Goal: Transaction & Acquisition: Purchase product/service

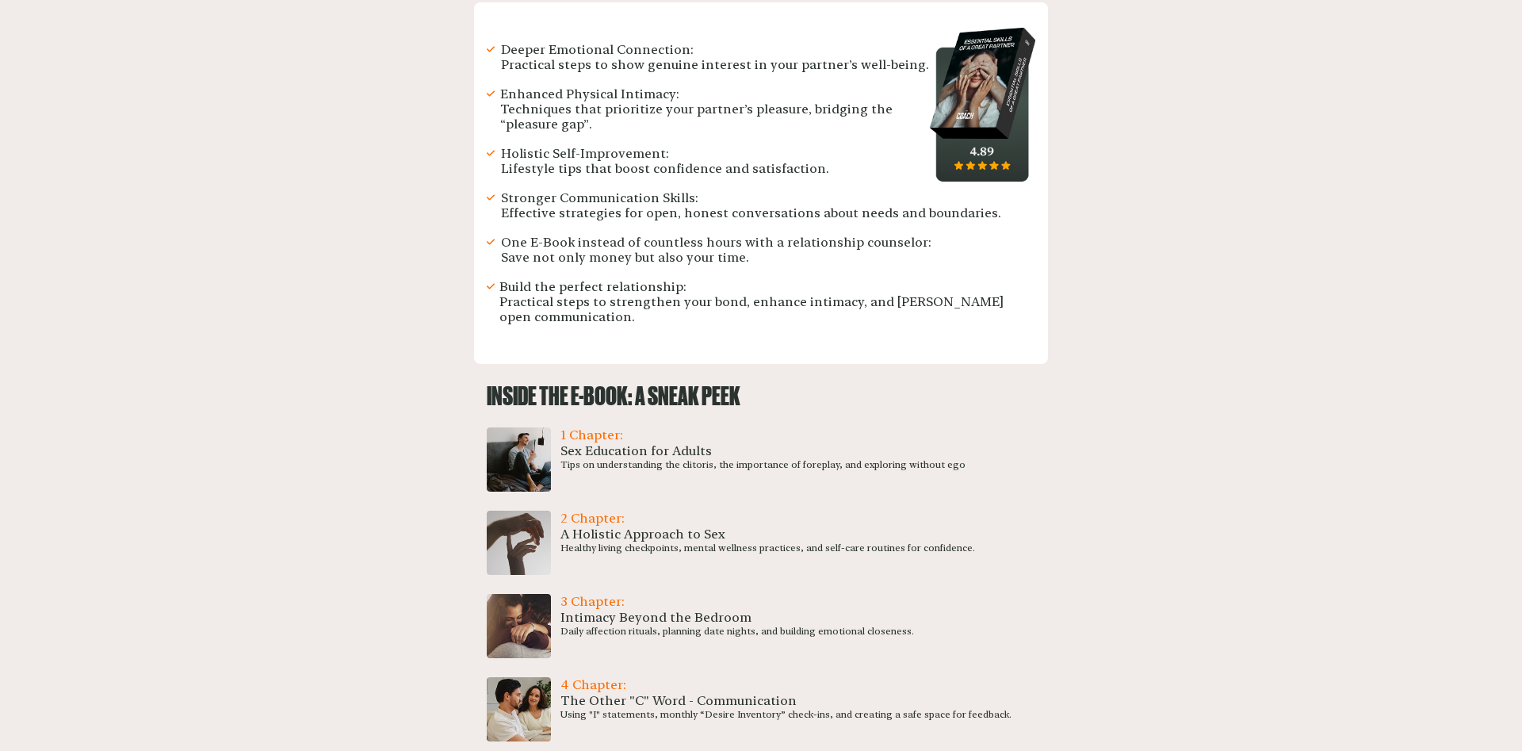
scroll to position [485, 0]
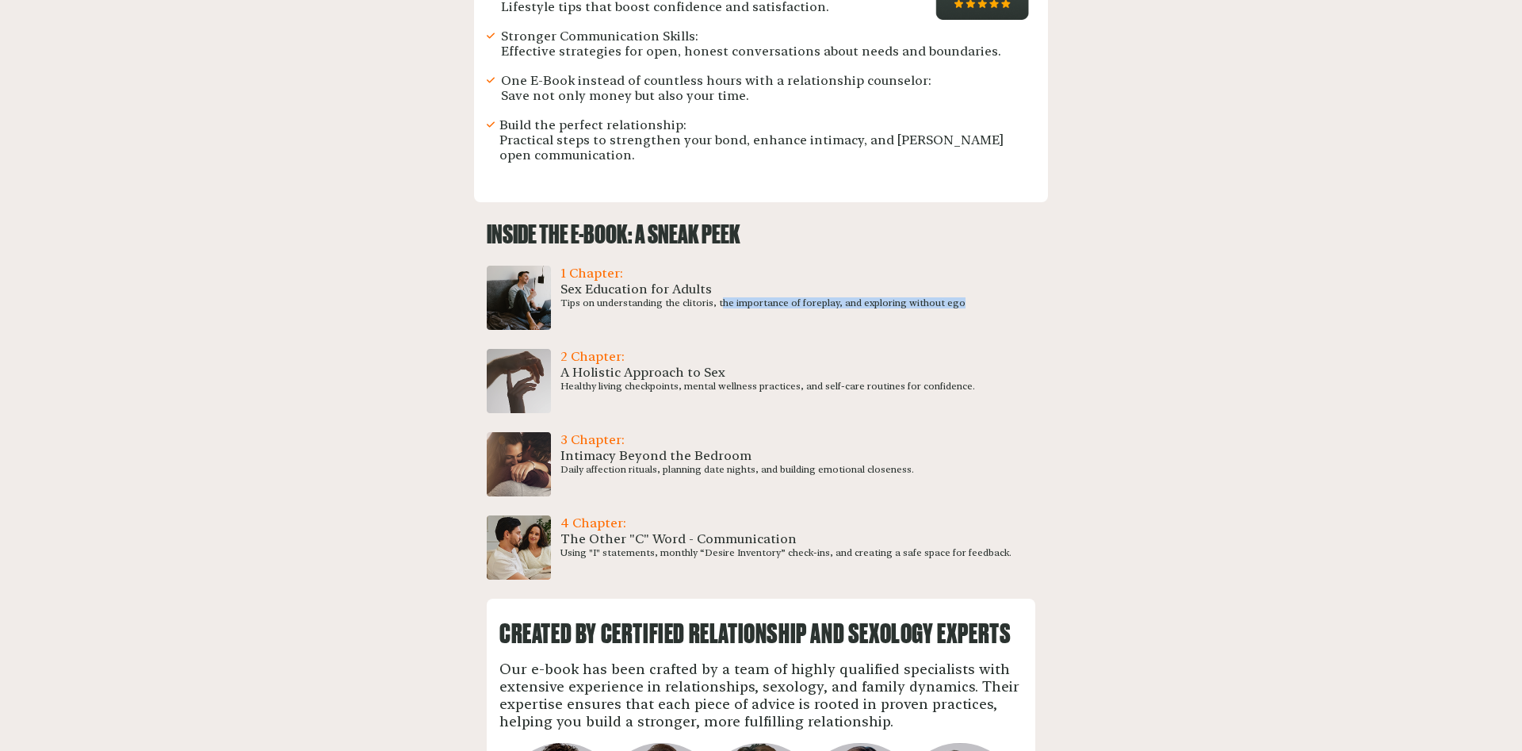
drag, startPoint x: 720, startPoint y: 304, endPoint x: 961, endPoint y: 302, distance: 240.9
click at [961, 302] on div "1 Chapter: Sex Education for Adults Tips on understanding the clitoris, the imp…" at bounding box center [761, 298] width 548 height 64
click at [930, 311] on div "1 Chapter: Sex Education for Adults Tips on understanding the clitoris, the imp…" at bounding box center [762, 298] width 405 height 64
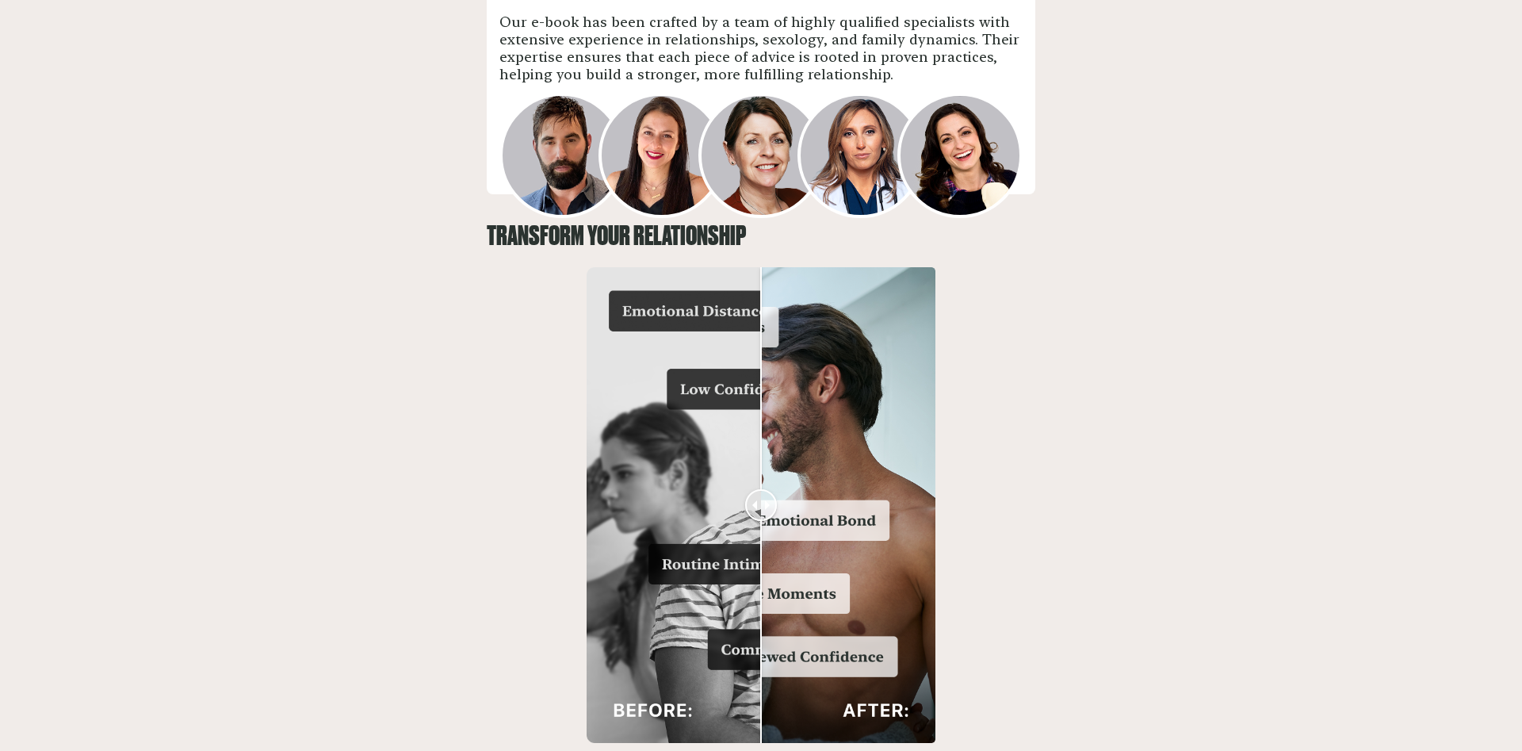
scroll to position [1213, 0]
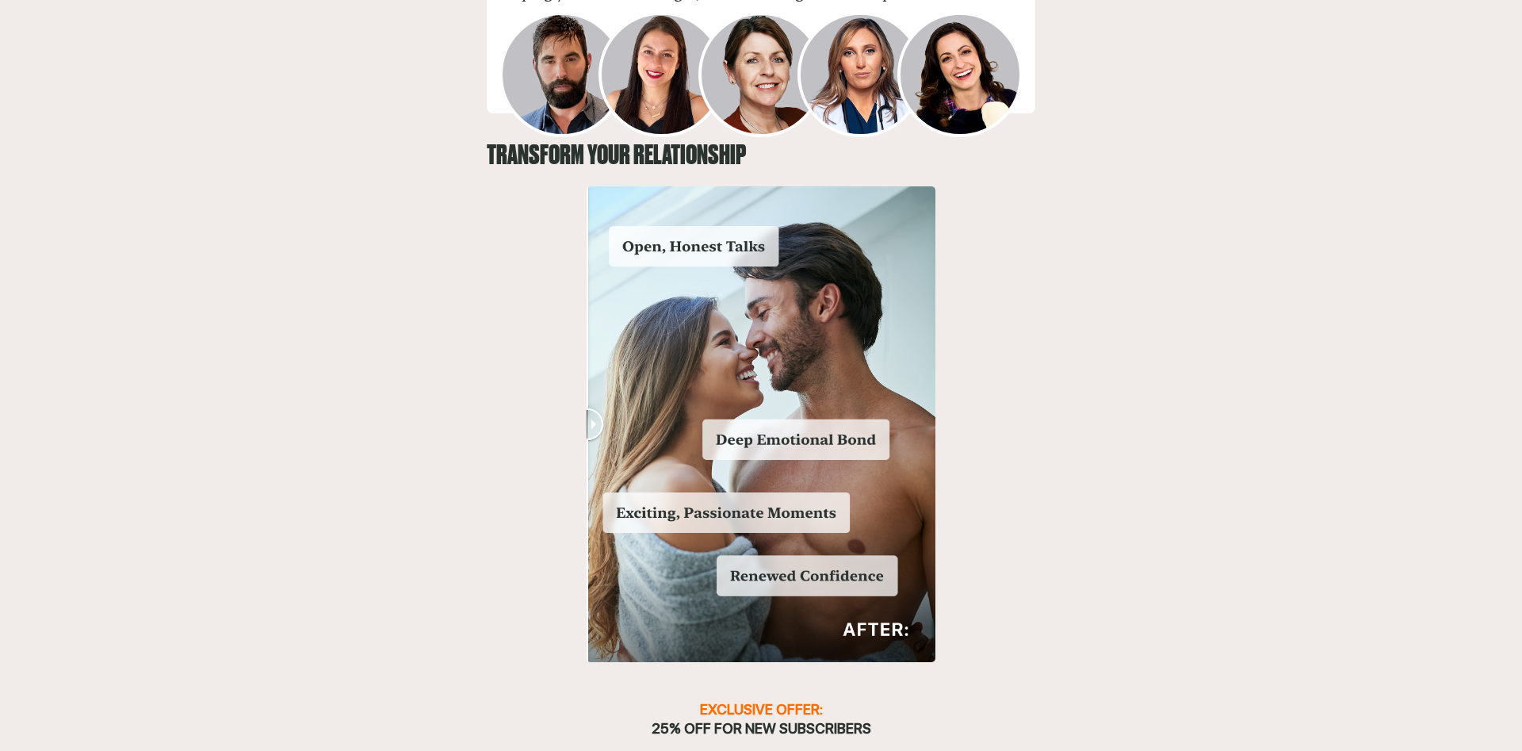
drag, startPoint x: 757, startPoint y: 432, endPoint x: 571, endPoint y: 406, distance: 187.3
click at [571, 406] on div "TRANSFORM YOUR RELATIONSHIP" at bounding box center [761, 402] width 548 height 520
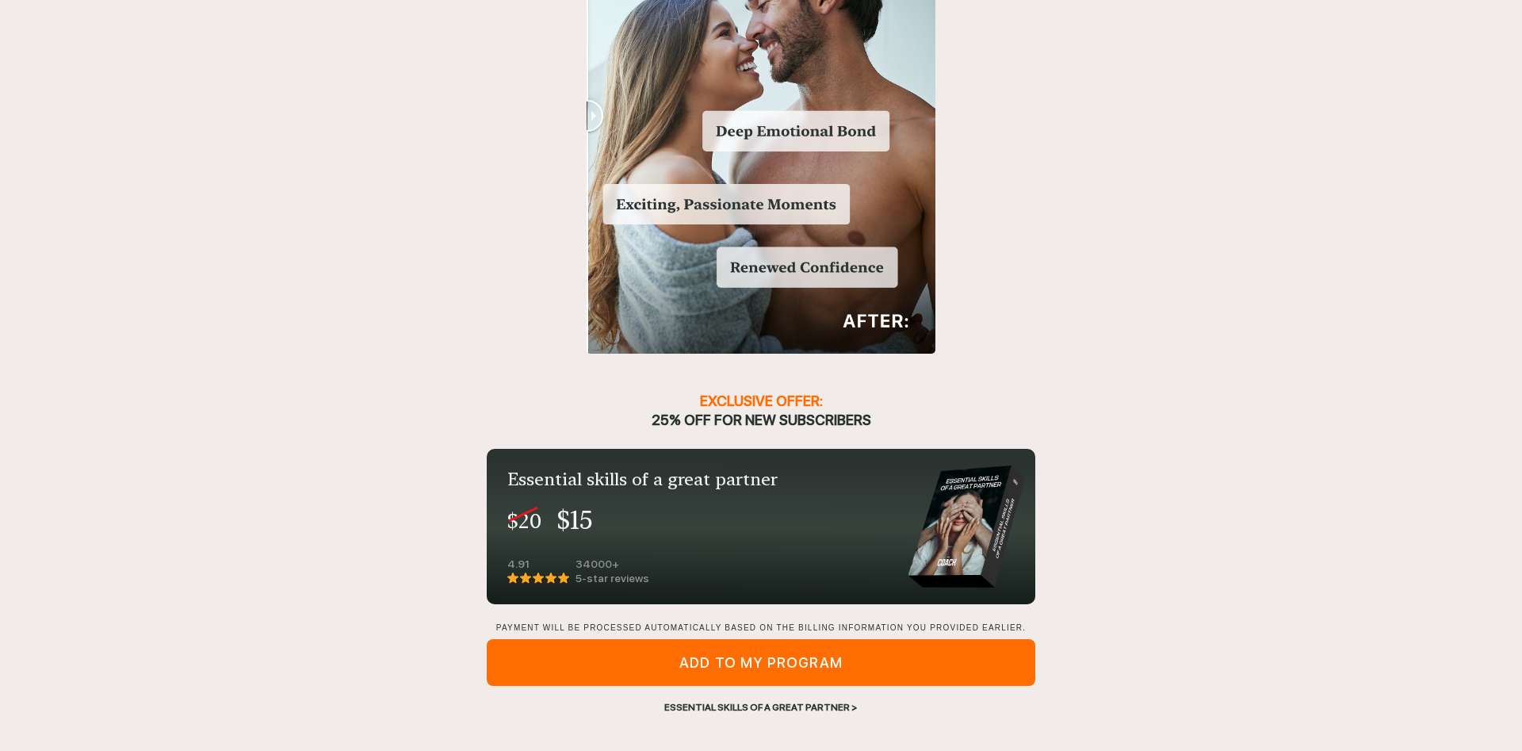
click at [745, 708] on div "Essential skills of a great partner >" at bounding box center [761, 707] width 548 height 14
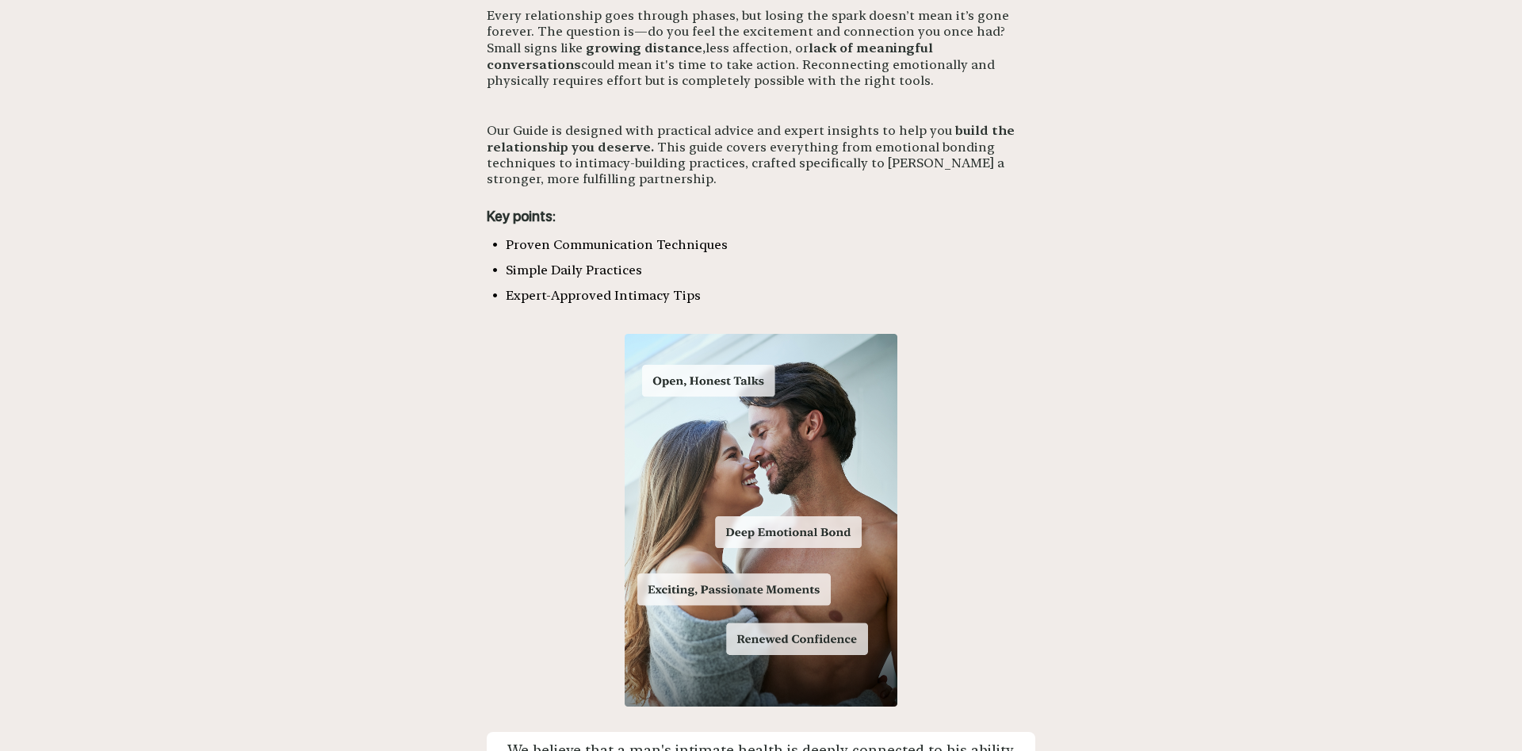
scroll to position [1266, 0]
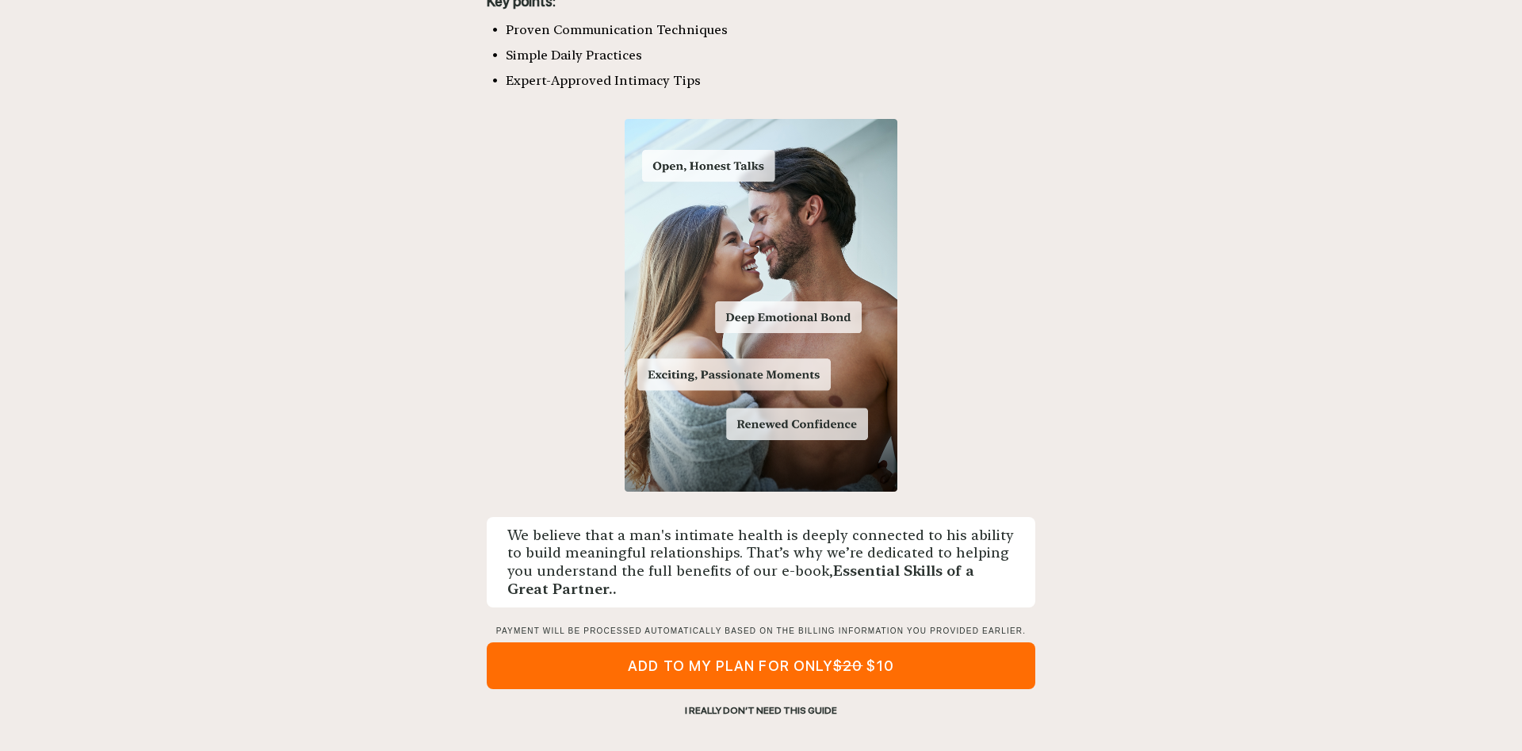
click at [741, 709] on div "I REALLY DON’T NEED THIS GUIDE" at bounding box center [761, 710] width 548 height 14
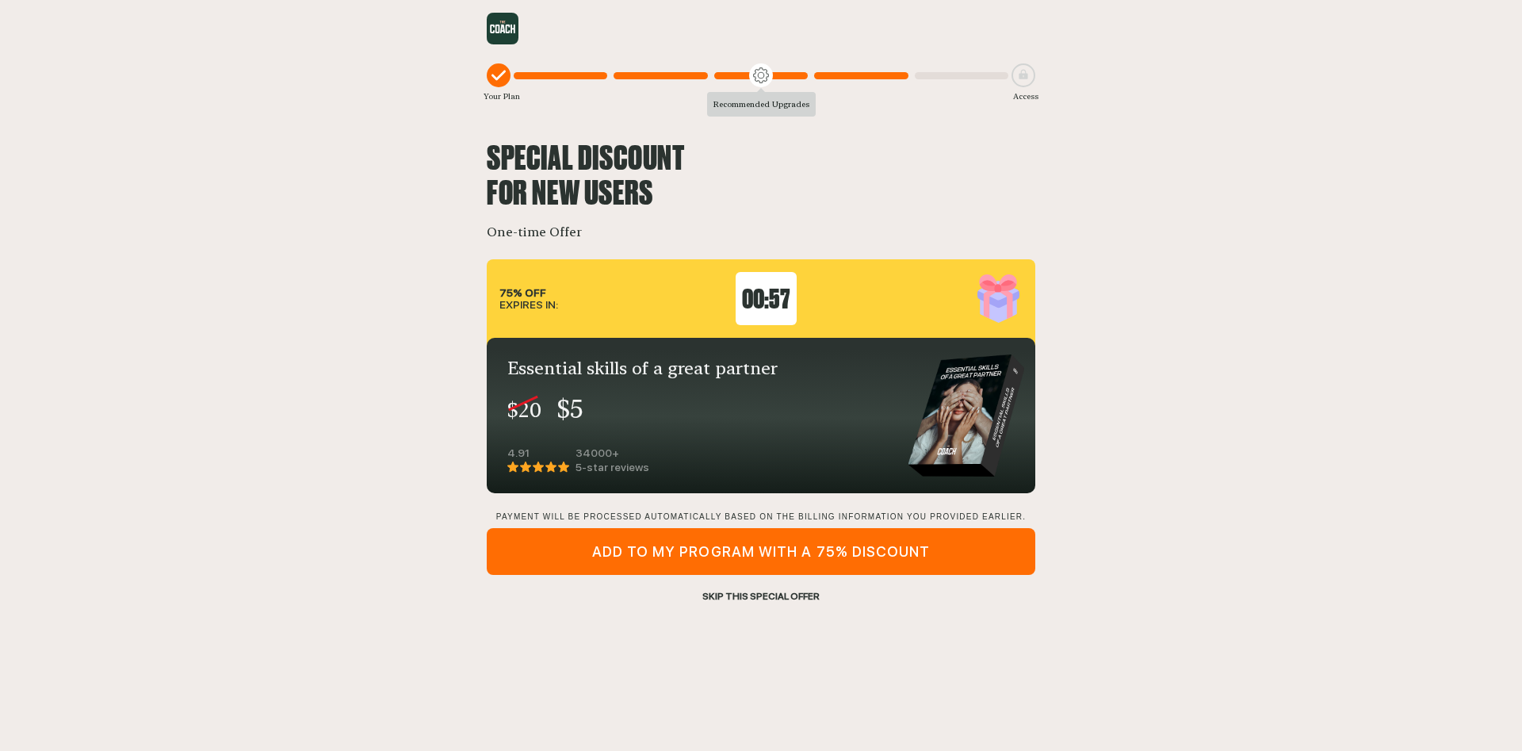
click at [763, 594] on div "SKIP THIS SPECIAL OFFER" at bounding box center [761, 596] width 548 height 14
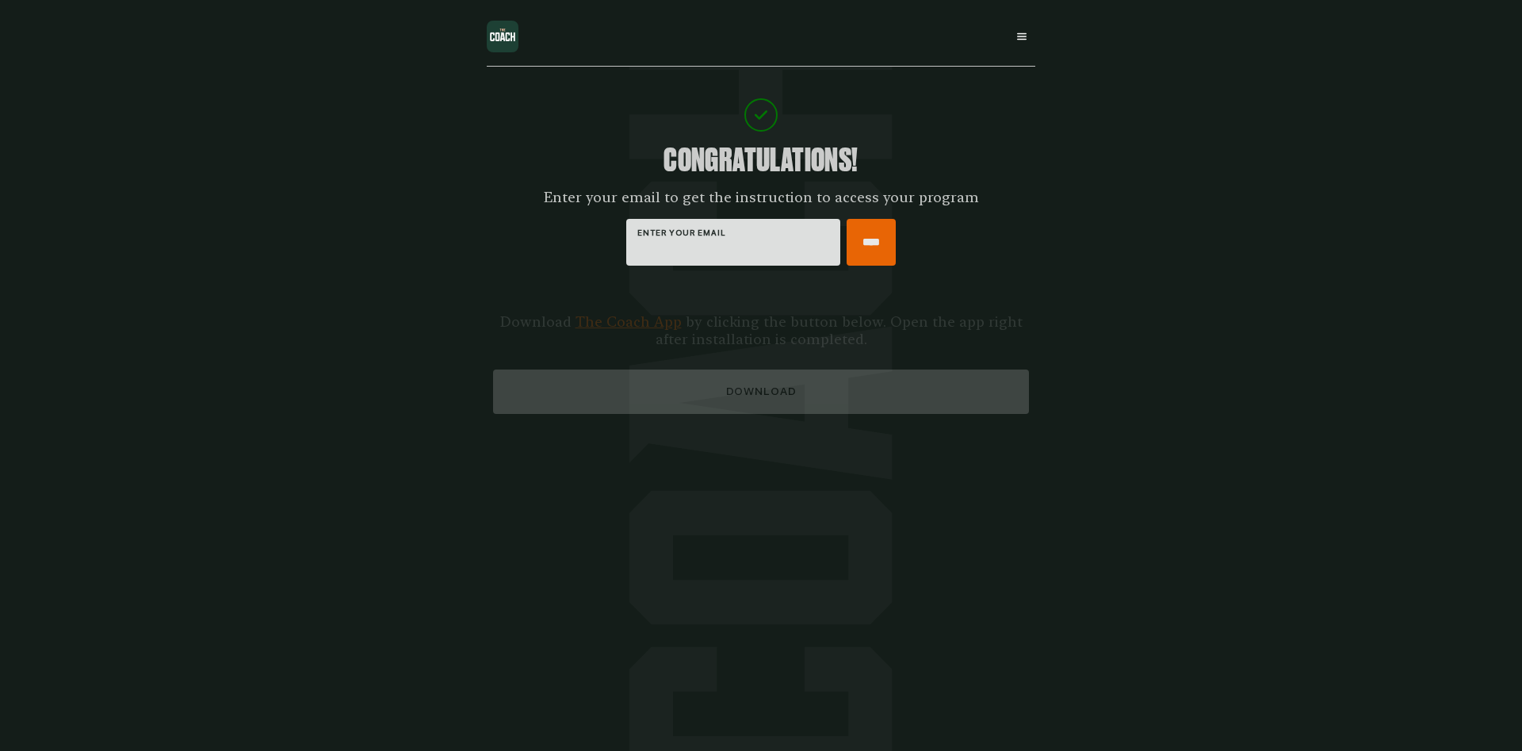
click at [707, 249] on input "ENTER YOUR EMAIL" at bounding box center [733, 247] width 192 height 17
type input "**********"
click at [873, 236] on input "****" at bounding box center [870, 242] width 49 height 47
type input "****"
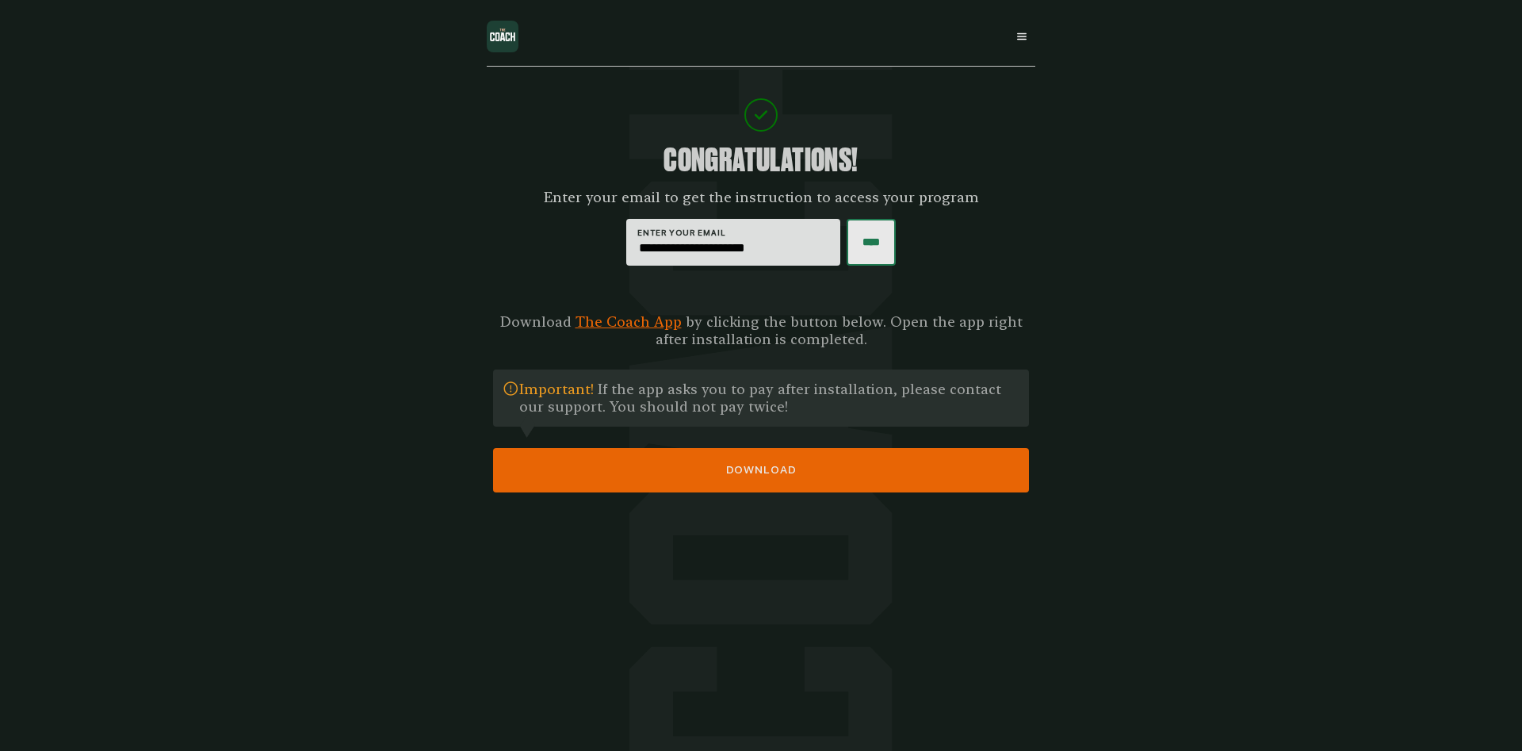
click at [532, 315] on p "Download The Coach App by clicking the button below. Open the app right after i…" at bounding box center [761, 330] width 536 height 35
